Goal: Information Seeking & Learning: Stay updated

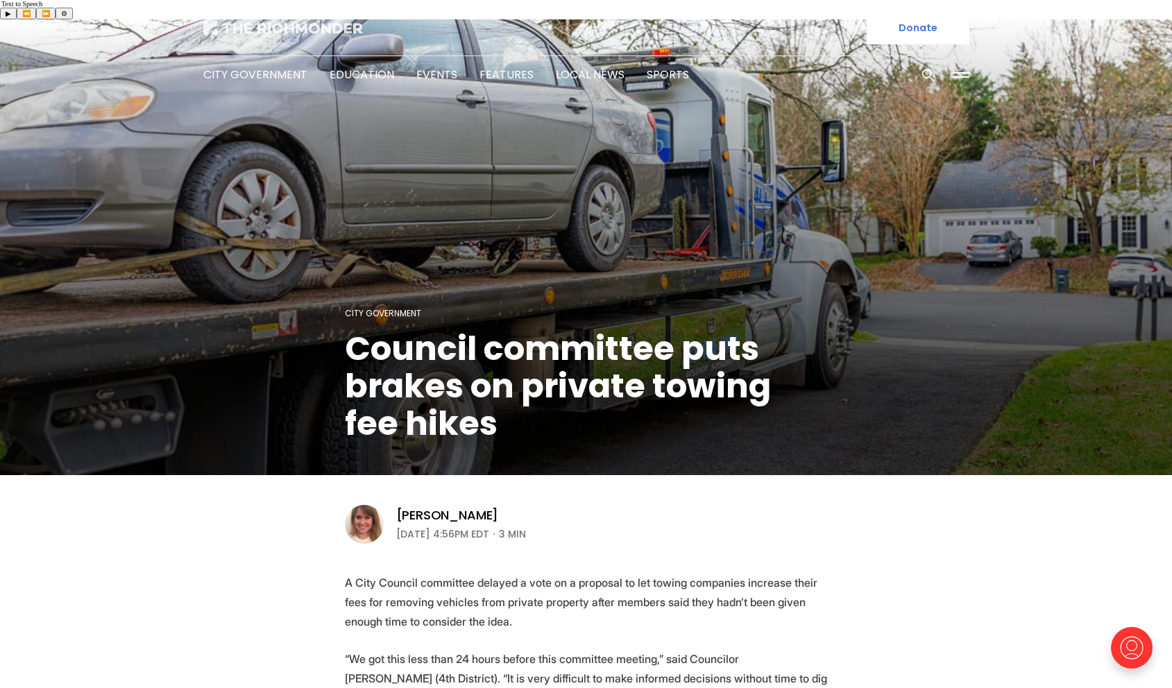
click at [301, 22] on img at bounding box center [283, 28] width 160 height 14
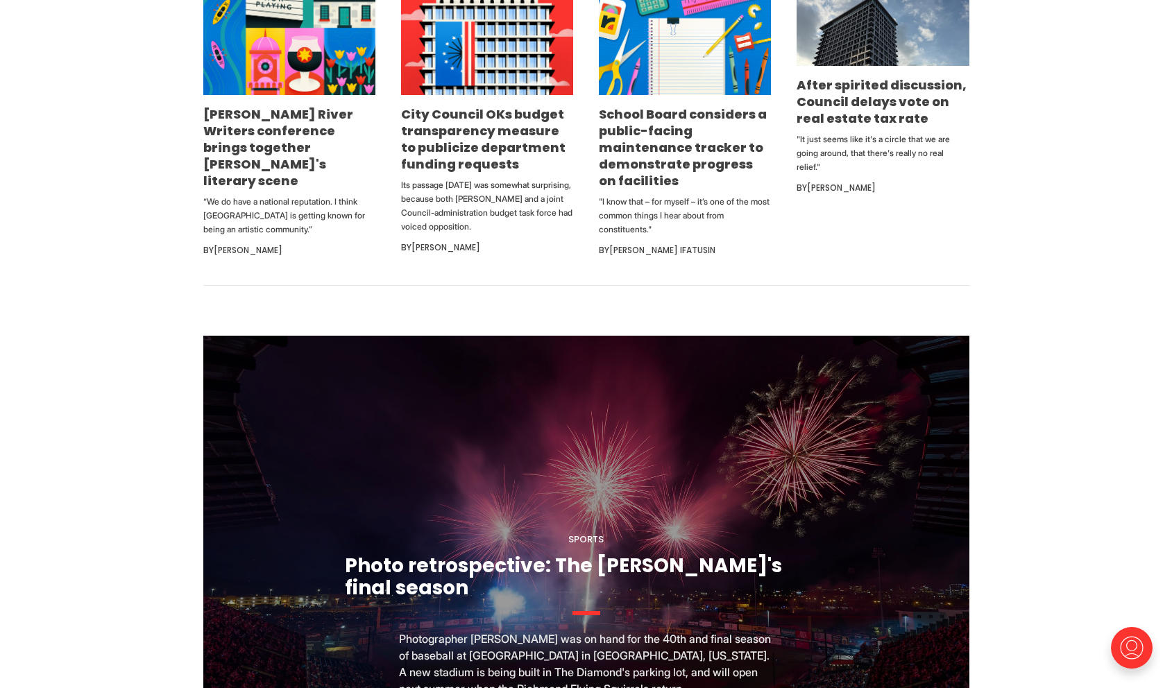
scroll to position [989, 0]
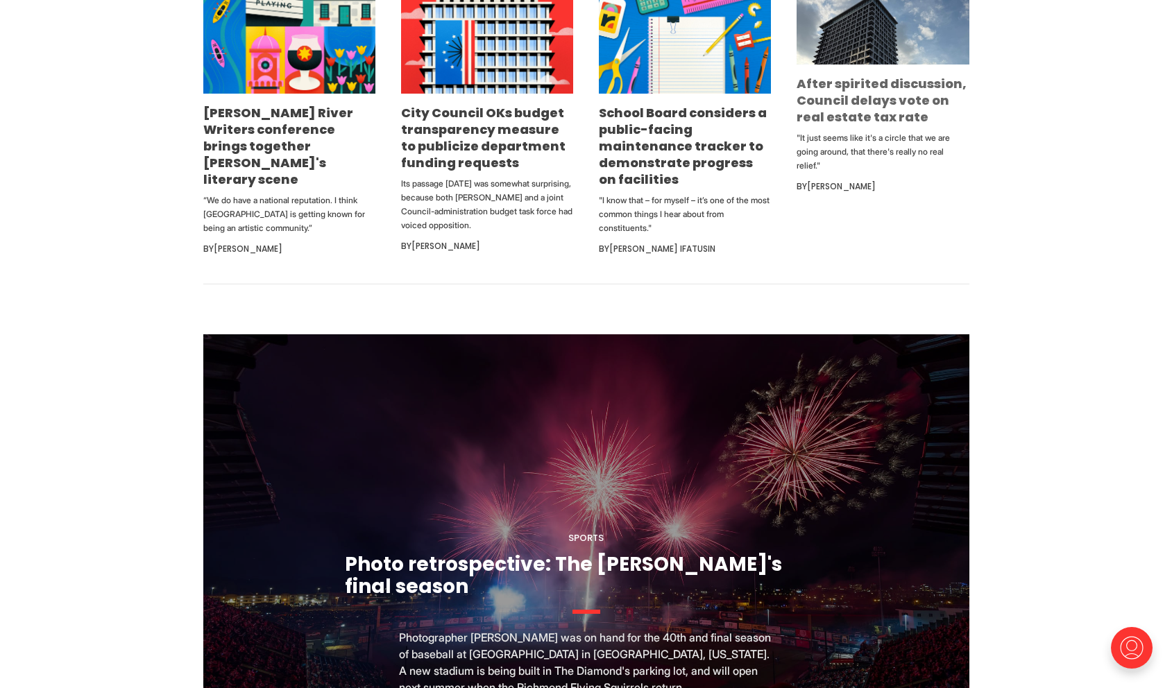
click at [855, 75] on link "After spirited discussion, Council delays vote on real estate tax rate" at bounding box center [881, 100] width 170 height 51
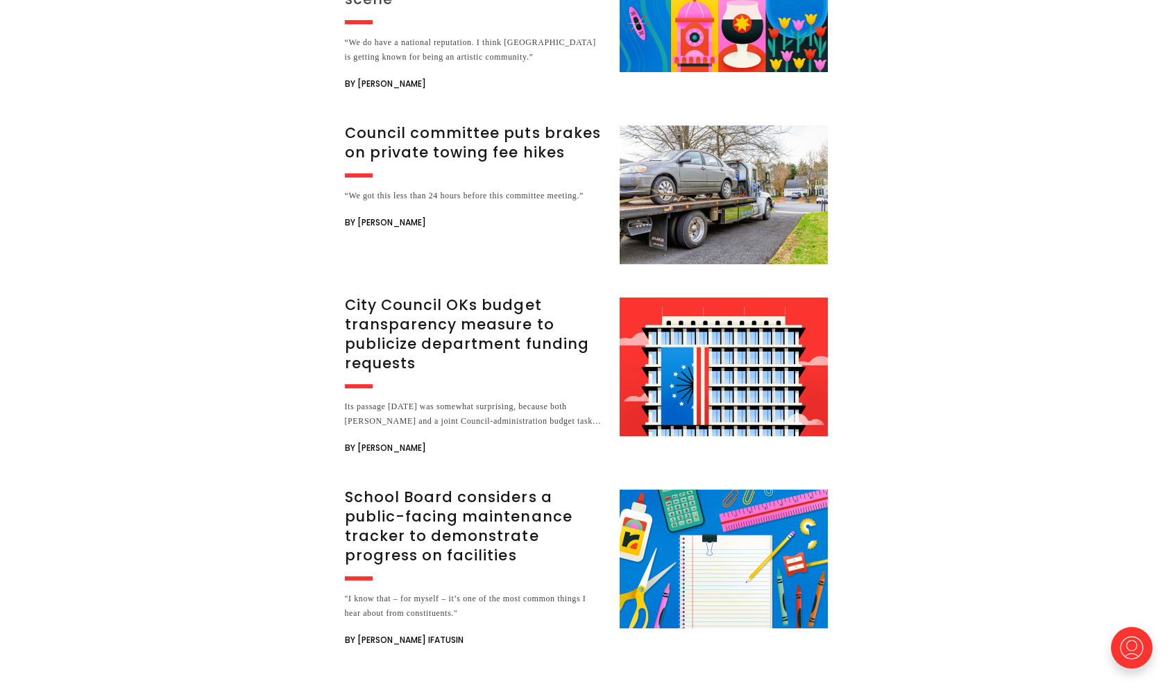
scroll to position [2489, 0]
